Goal: Information Seeking & Learning: Understand process/instructions

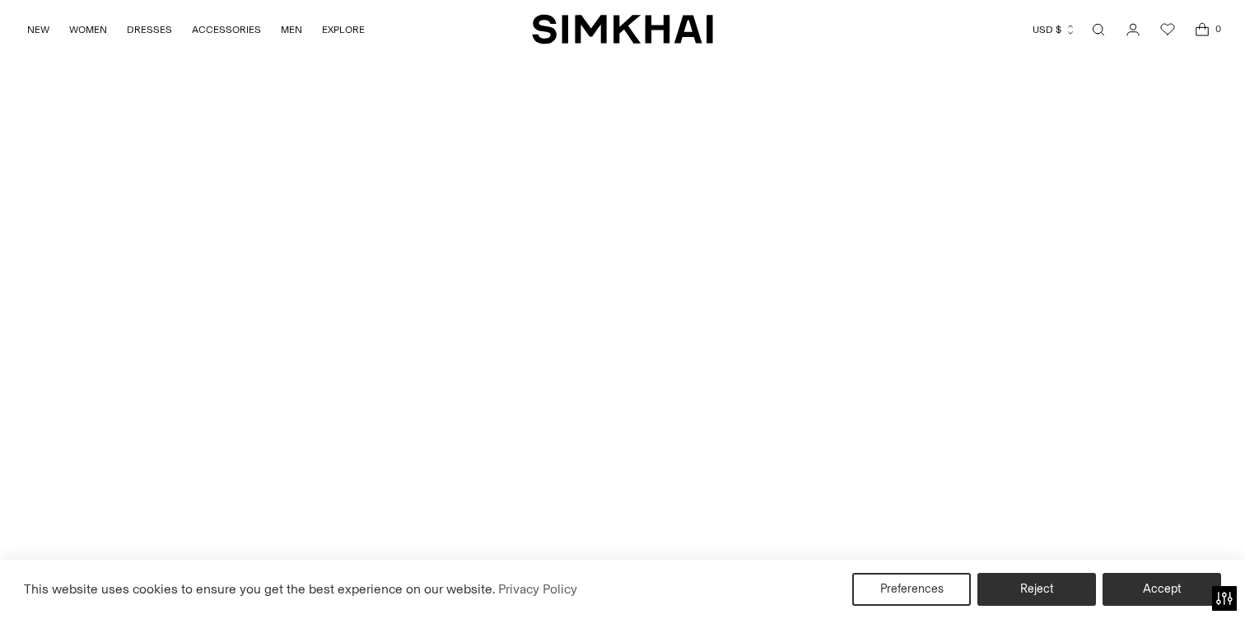
scroll to position [308, 0]
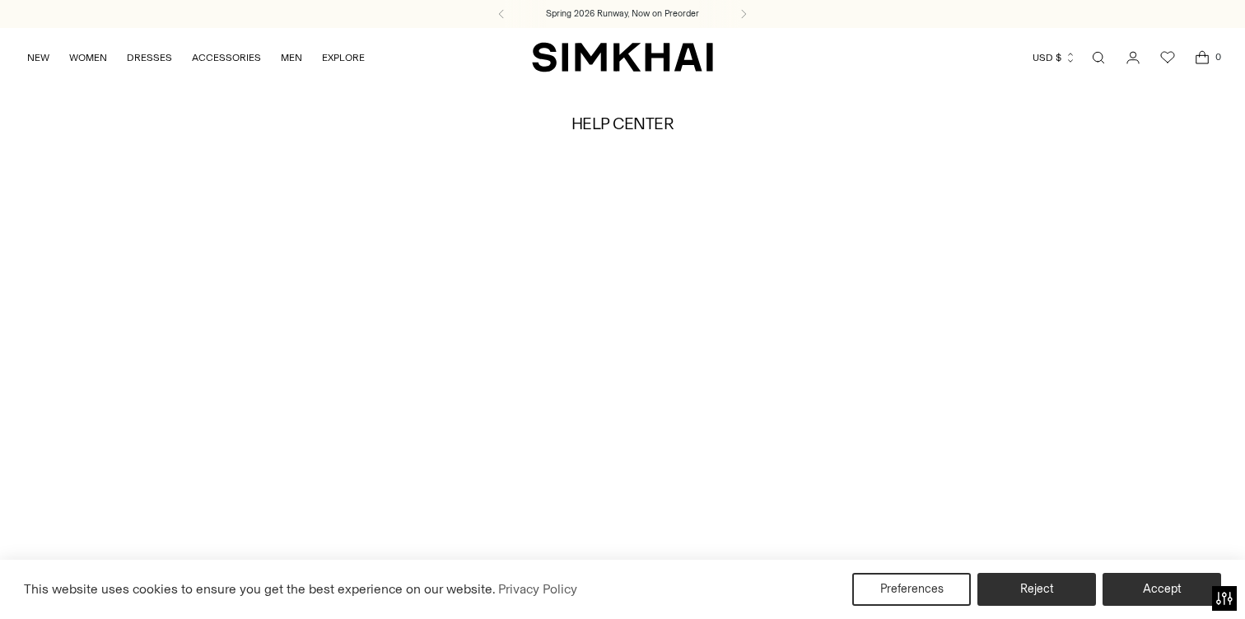
scroll to position [216, 0]
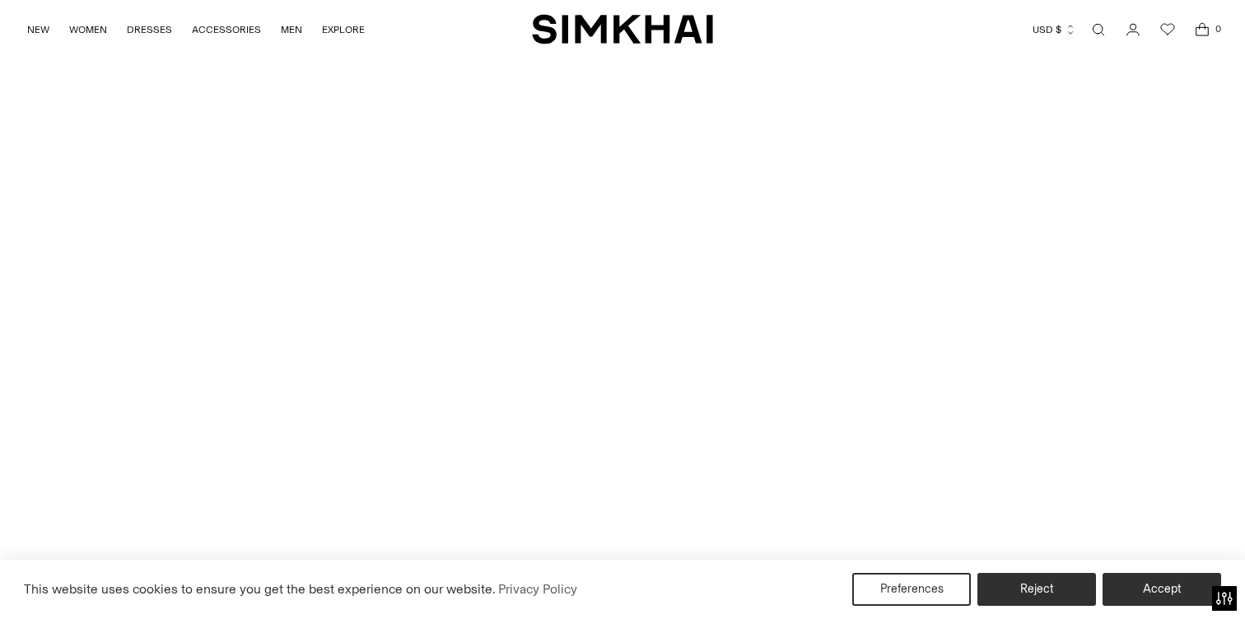
scroll to position [655, 0]
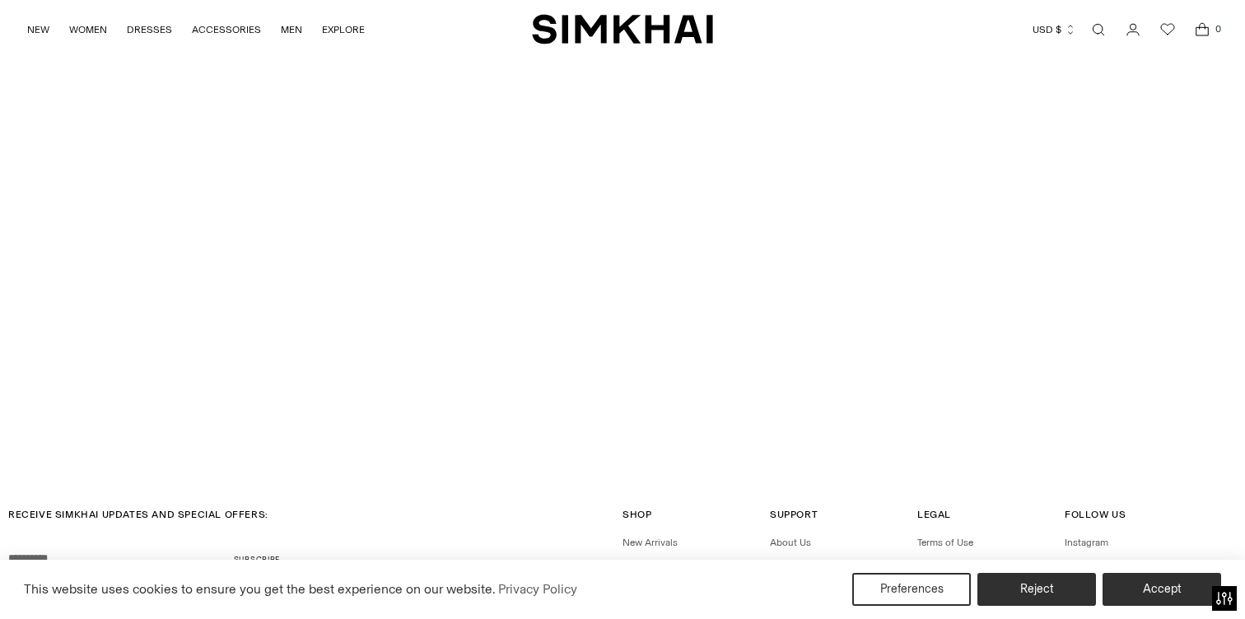
scroll to position [166, 0]
